Goal: Find specific page/section

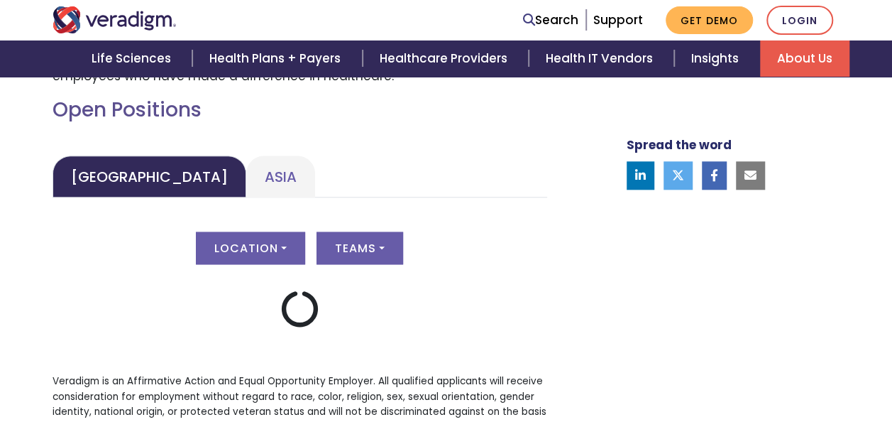
scroll to position [674, 0]
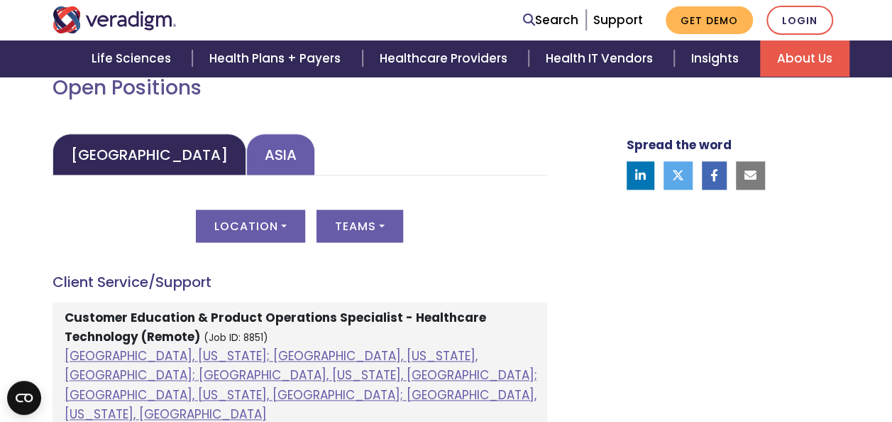
click at [246, 145] on link "Asia" at bounding box center [280, 154] width 69 height 42
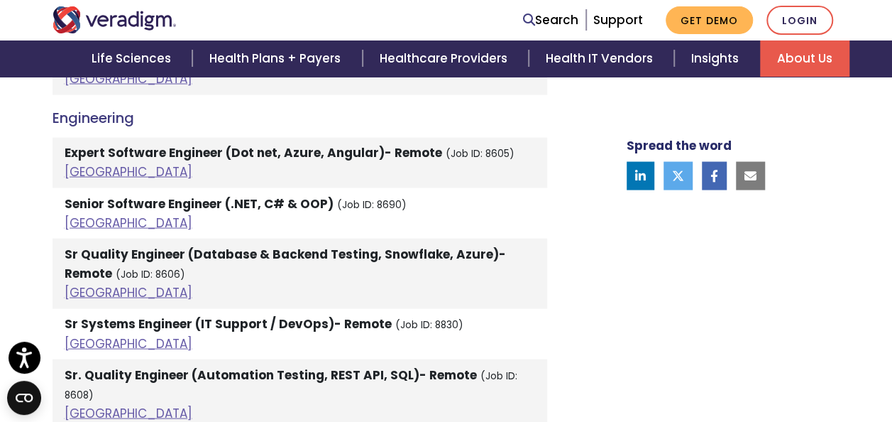
scroll to position [1335, 0]
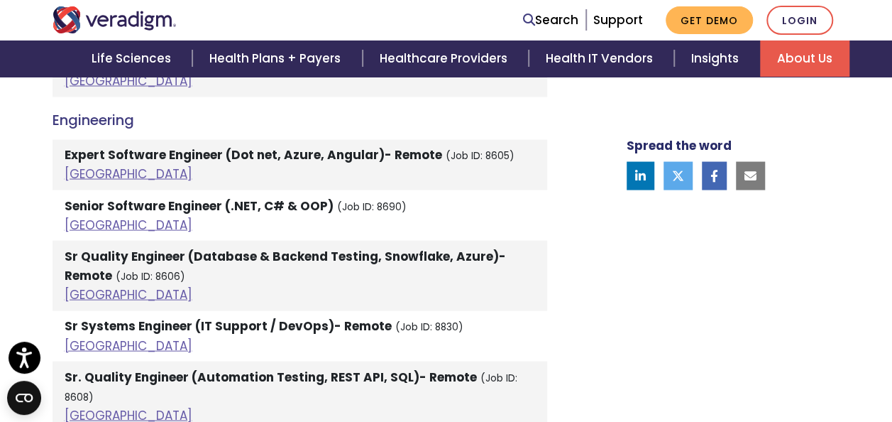
drag, startPoint x: 119, startPoint y: 158, endPoint x: 79, endPoint y: 155, distance: 39.1
click at [79, 155] on li "Expert Software Engineer (Dot net, Azure, Angular)- Remote (Job ID: 8605) [GEOG…" at bounding box center [300, 164] width 495 height 50
drag, startPoint x: 79, startPoint y: 155, endPoint x: 214, endPoint y: 165, distance: 135.2
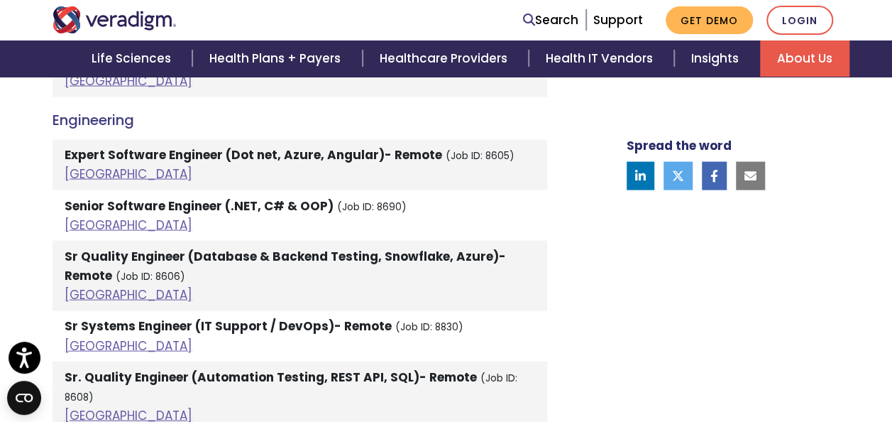
click at [214, 165] on li "Expert Software Engineer (Dot net, Azure, Angular)- Remote (Job ID: 8605) [GEOG…" at bounding box center [300, 164] width 495 height 50
click at [81, 172] on link "[GEOGRAPHIC_DATA]" at bounding box center [129, 173] width 128 height 17
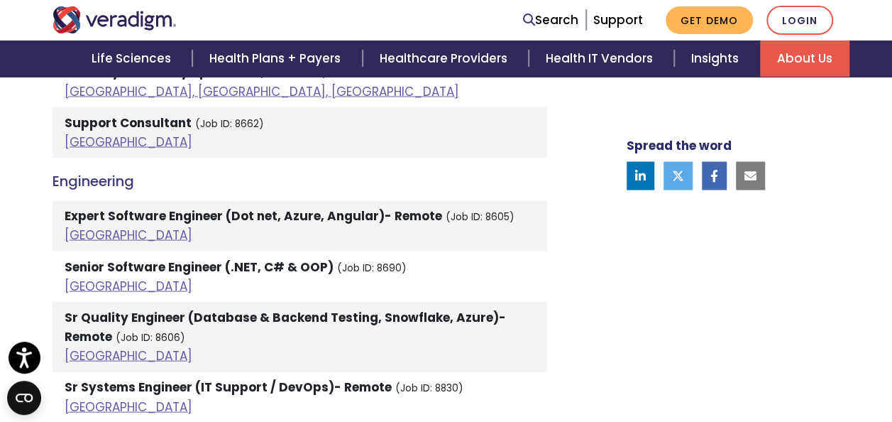
scroll to position [1167, 0]
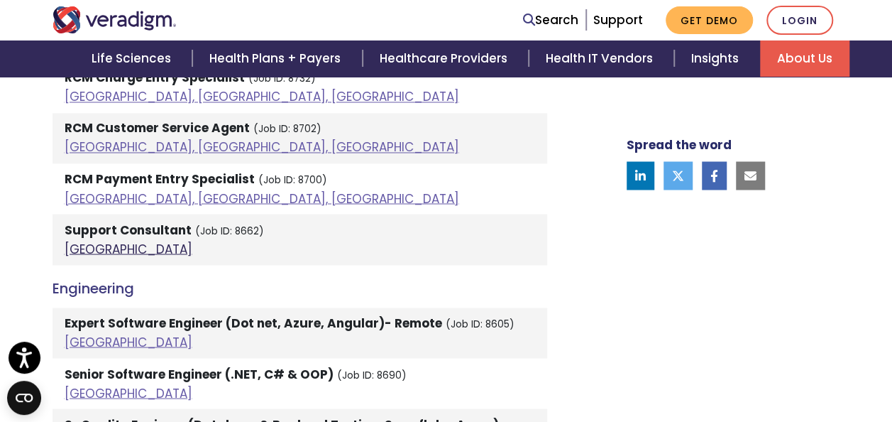
click at [79, 250] on link "[GEOGRAPHIC_DATA]" at bounding box center [129, 248] width 128 height 17
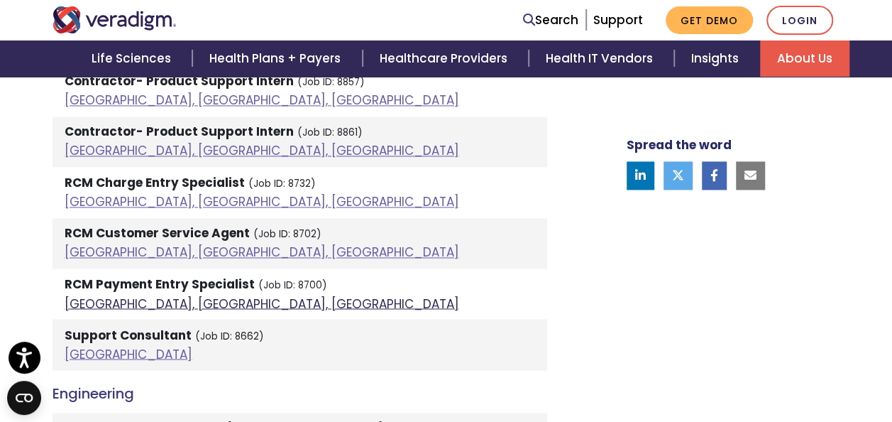
scroll to position [1063, 0]
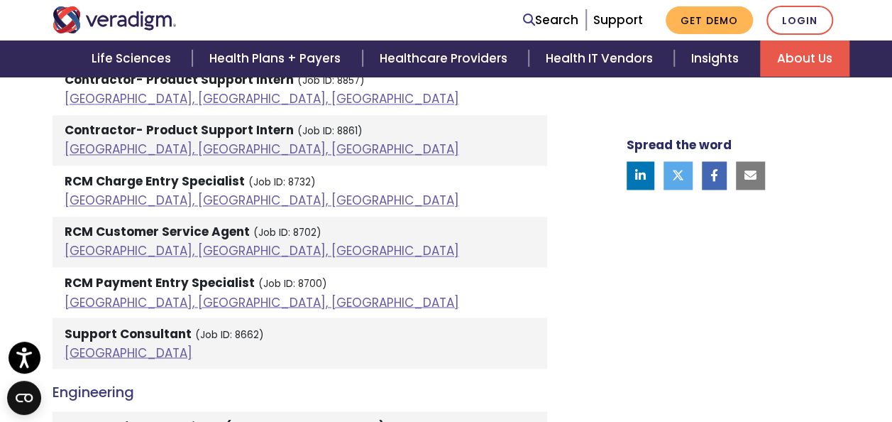
click at [177, 133] on strong "Contractor- Product Support Intern" at bounding box center [179, 129] width 229 height 17
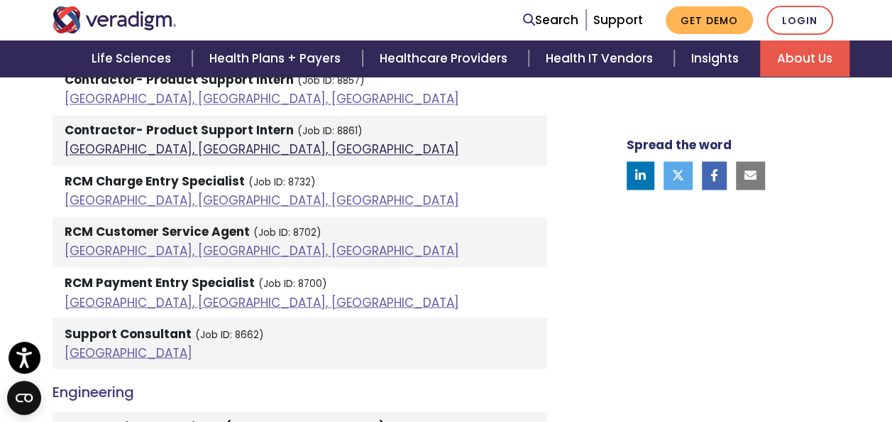
click at [143, 143] on link "[GEOGRAPHIC_DATA], [GEOGRAPHIC_DATA], [GEOGRAPHIC_DATA]" at bounding box center [262, 149] width 395 height 17
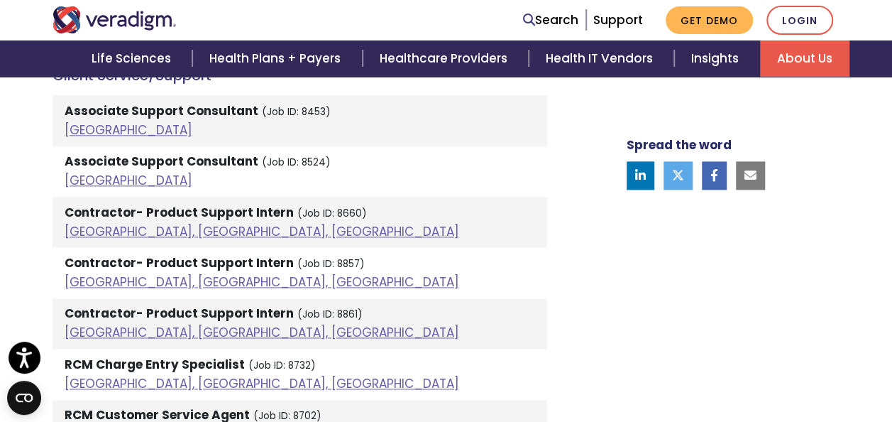
scroll to position [881, 0]
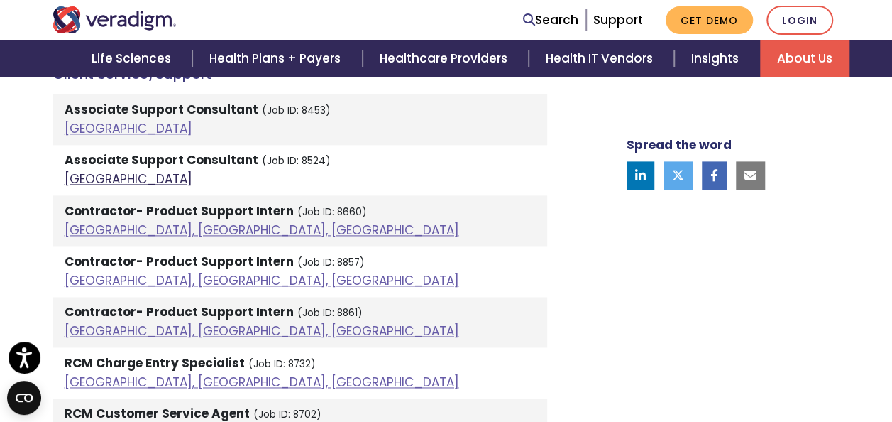
click at [76, 177] on link "[GEOGRAPHIC_DATA]" at bounding box center [129, 178] width 128 height 17
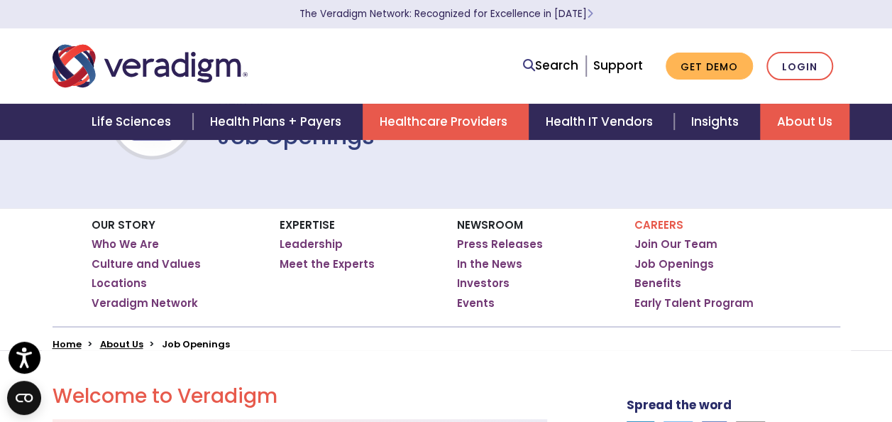
scroll to position [36, 0]
